Goal: Find specific page/section

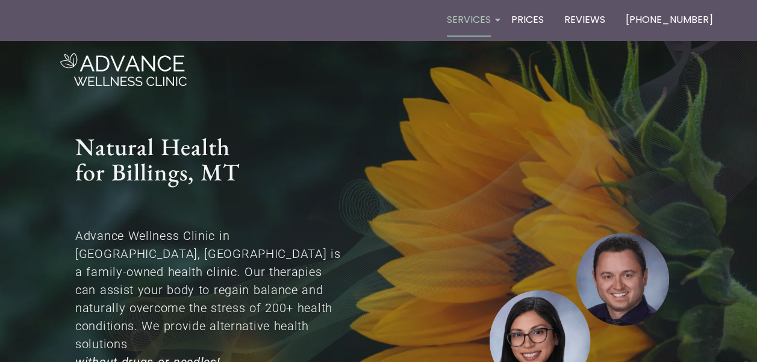
click at [495, 22] on link "Services" at bounding box center [468, 20] width 52 height 35
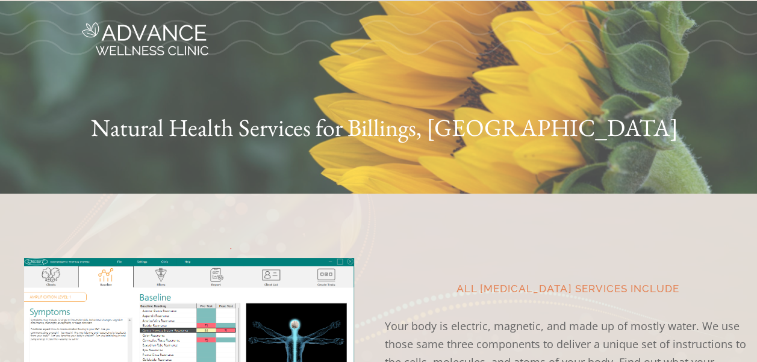
click at [140, 40] on img at bounding box center [145, 38] width 126 height 33
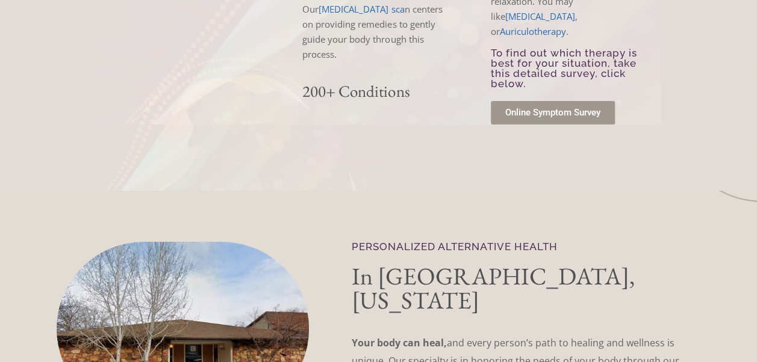
scroll to position [2227, 0]
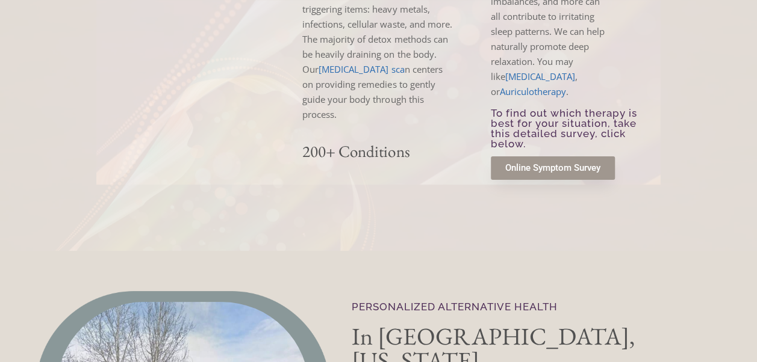
click at [563, 164] on span "Online Symptom Survey" at bounding box center [552, 168] width 95 height 9
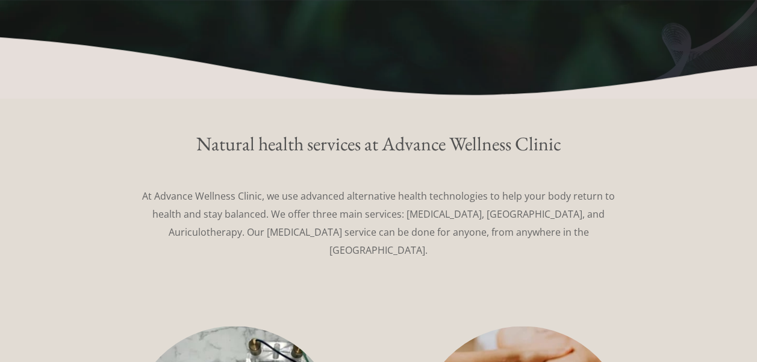
scroll to position [599, 0]
